Goal: Find specific page/section

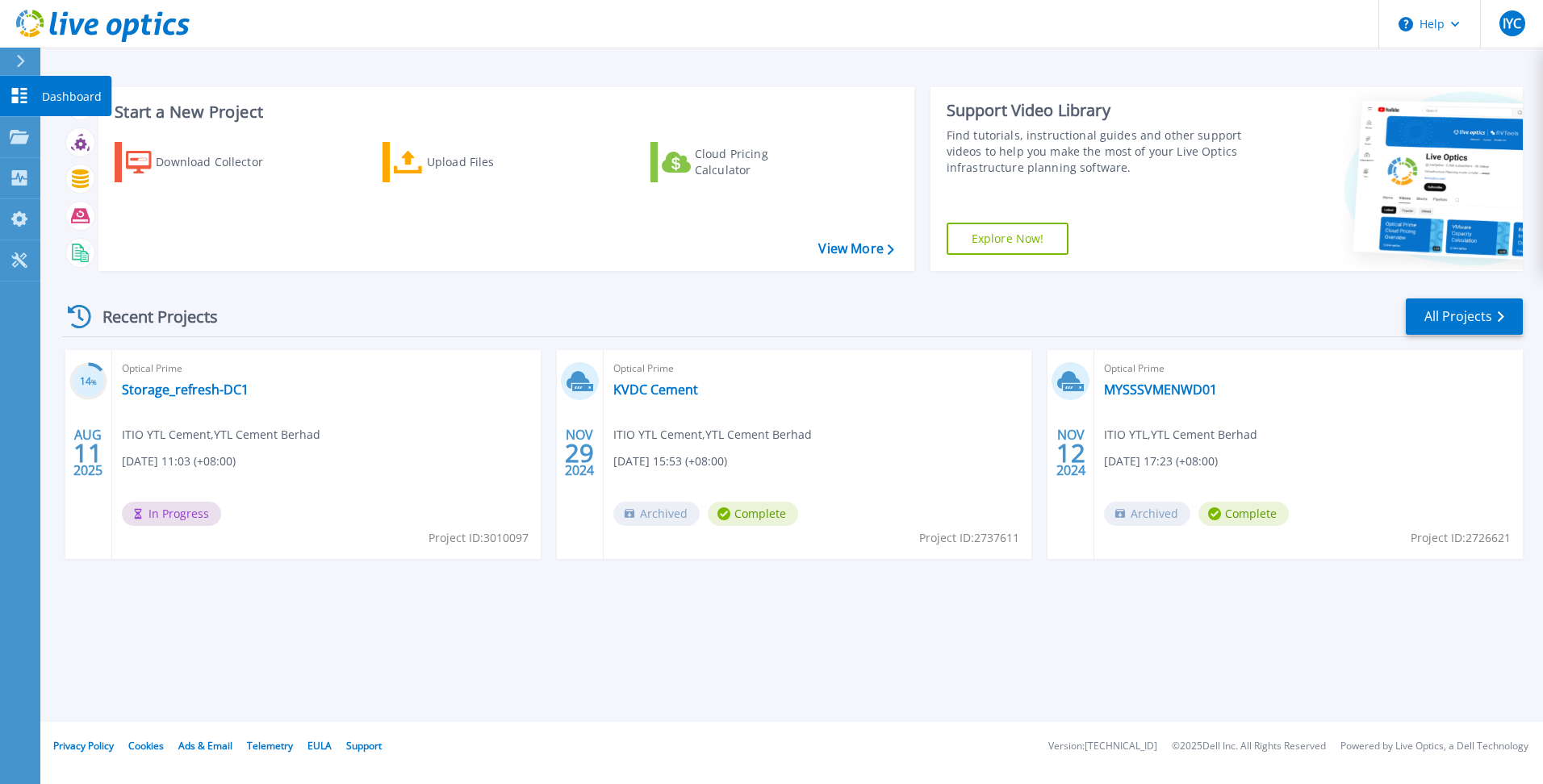
click at [69, 92] on p "Dashboard" at bounding box center [71, 96] width 60 height 42
click at [62, 92] on p "Dashboard" at bounding box center [71, 96] width 60 height 42
click at [20, 136] on icon at bounding box center [20, 136] width 20 height 14
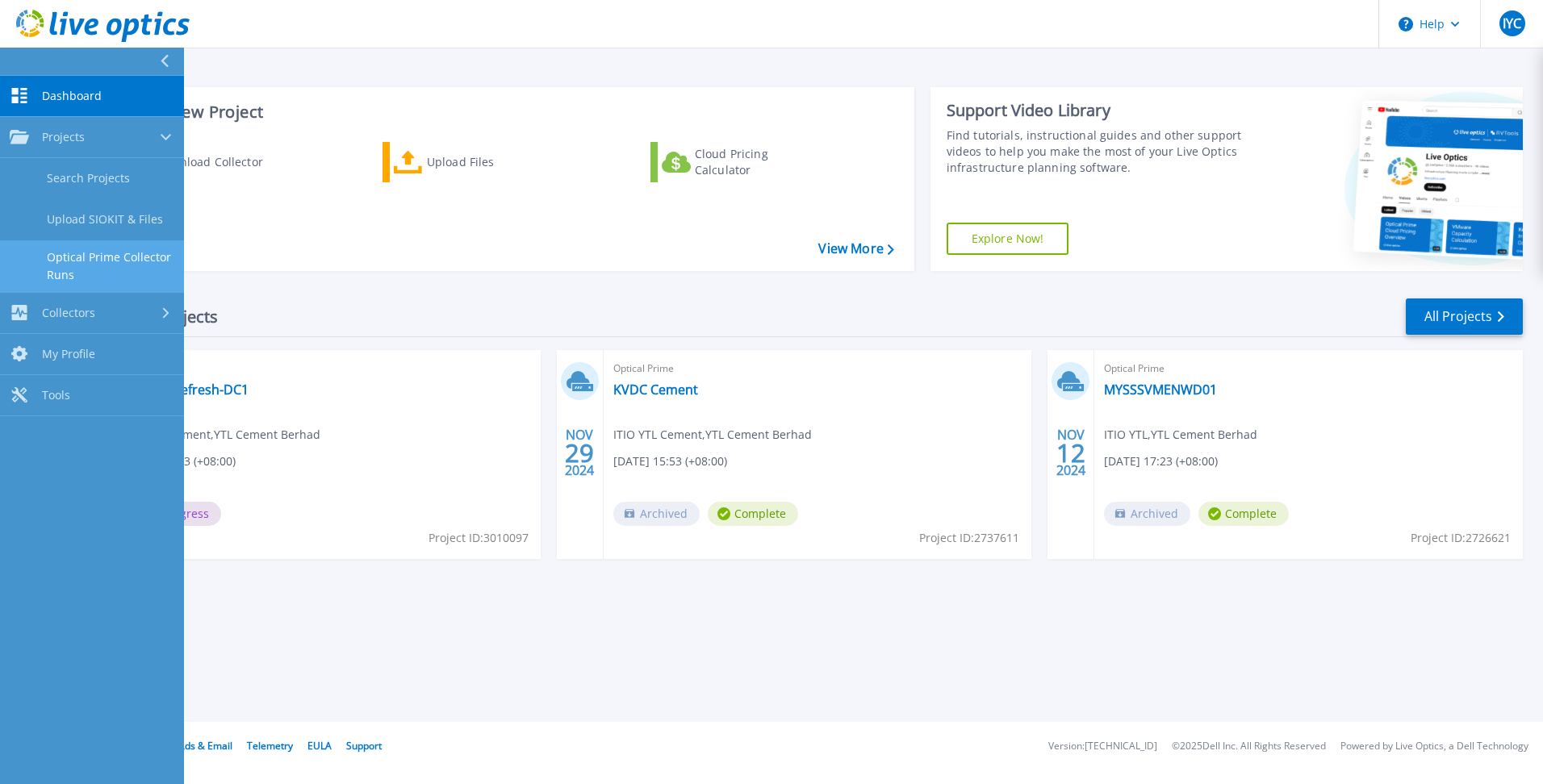
click at [126, 259] on link "Optical Prime Collector Runs" at bounding box center [91, 265] width 184 height 51
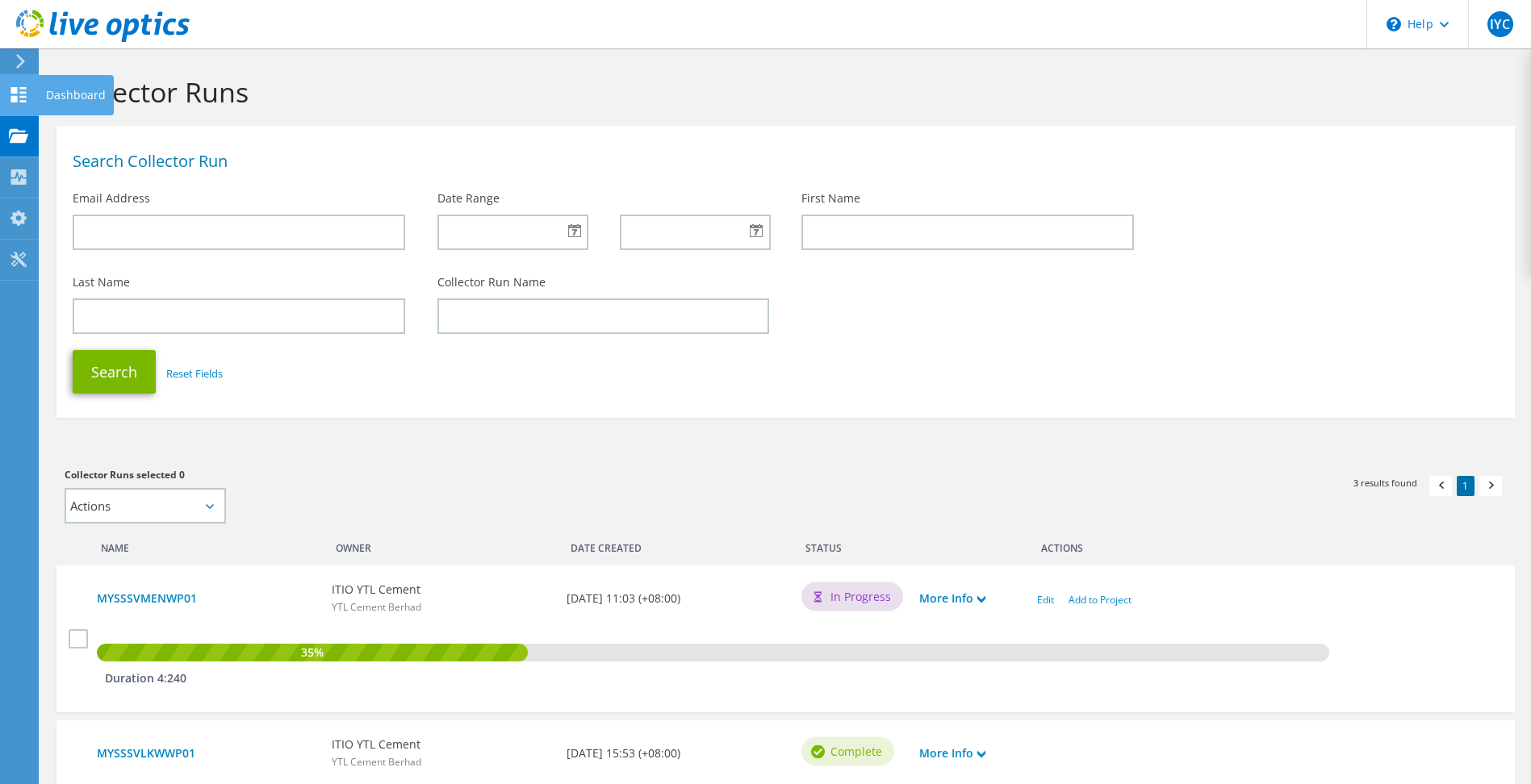
click at [23, 92] on use at bounding box center [19, 95] width 16 height 16
